Goal: Connect with others: Connect with others

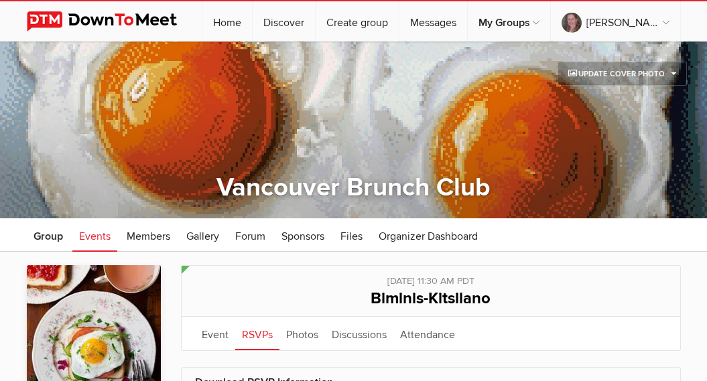
scroll to position [129, 0]
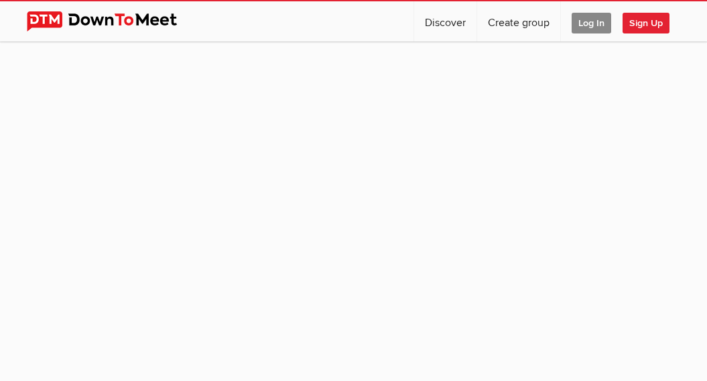
scroll to position [129, 0]
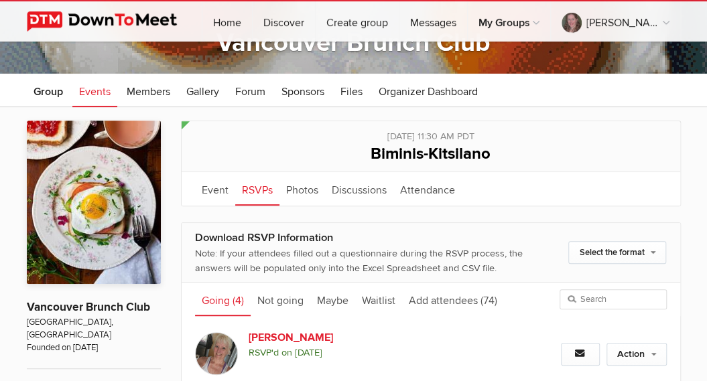
scroll to position [153, 0]
